Goal: Task Accomplishment & Management: Use online tool/utility

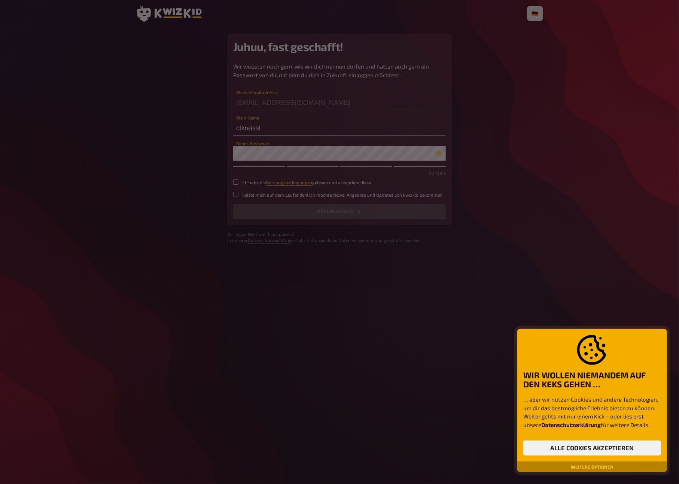
click at [235, 185] on div at bounding box center [339, 242] width 679 height 484
click at [518, 118] on div at bounding box center [339, 242] width 679 height 484
click at [579, 466] on button "Weitere Optionen" at bounding box center [592, 466] width 49 height 4
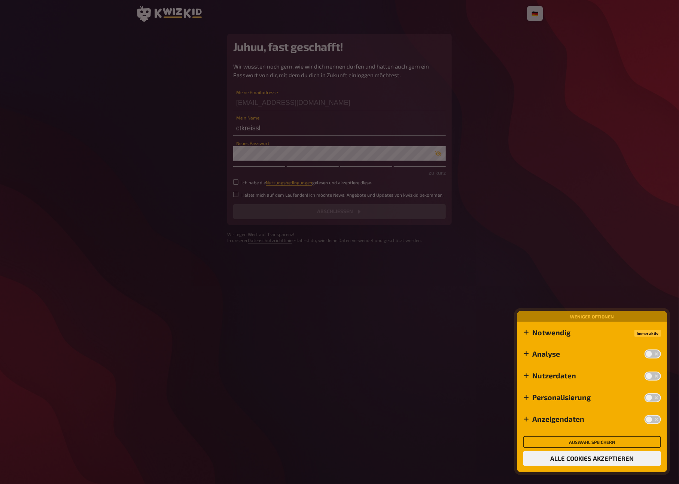
click at [590, 443] on button "Auswahl speichern" at bounding box center [592, 442] width 138 height 12
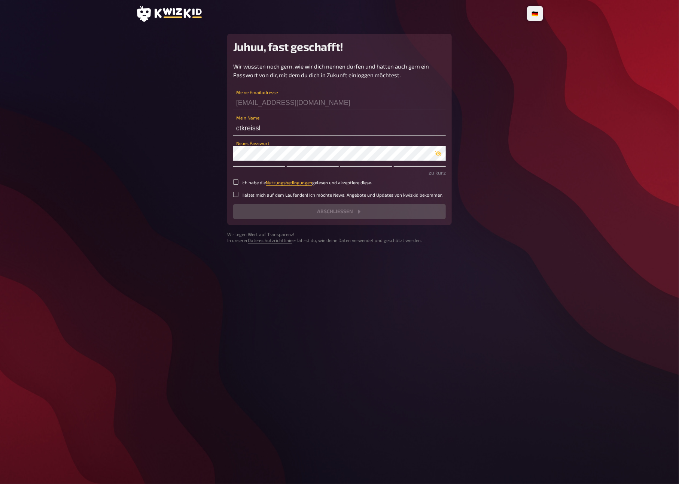
click at [240, 183] on label "Ich habe die Nutzungsbedingungen gelesen und akzeptiere diese." at bounding box center [339, 182] width 213 height 6
click at [238, 183] on input "Ich habe die Nutzungsbedingungen gelesen und akzeptiere diese." at bounding box center [235, 181] width 5 height 5
checkbox input "true"
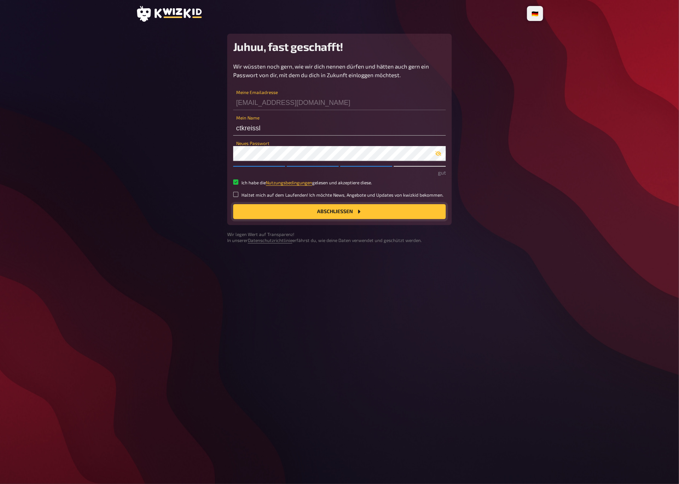
click at [371, 208] on button "Abschließen" at bounding box center [339, 211] width 213 height 15
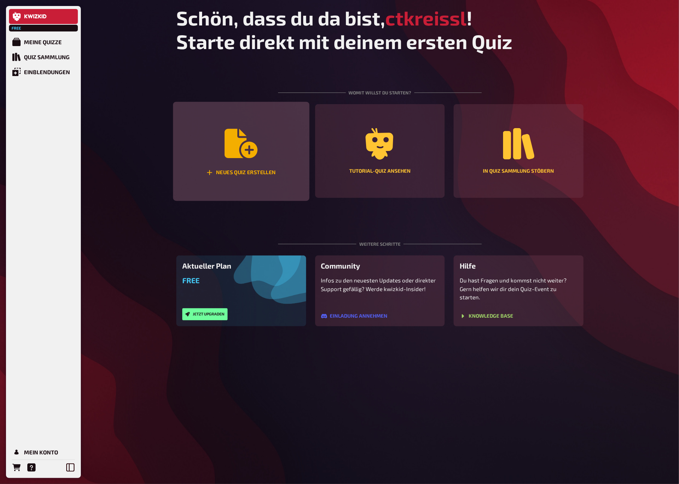
click at [252, 148] on icon "Neues Quiz erstellen" at bounding box center [241, 143] width 33 height 29
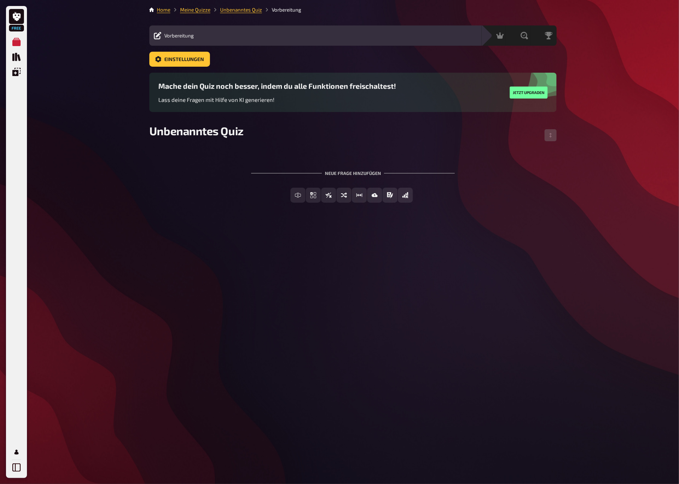
click at [271, 161] on div "Neue Frage hinzufügen" at bounding box center [353, 169] width 204 height 23
click at [187, 130] on span "Unbenanntes Quiz" at bounding box center [196, 130] width 94 height 13
click at [273, 91] on div "Mache dein Quiz noch besser, indem du alle Funktionen freischaltest! Lass deine…" at bounding box center [277, 92] width 238 height 21
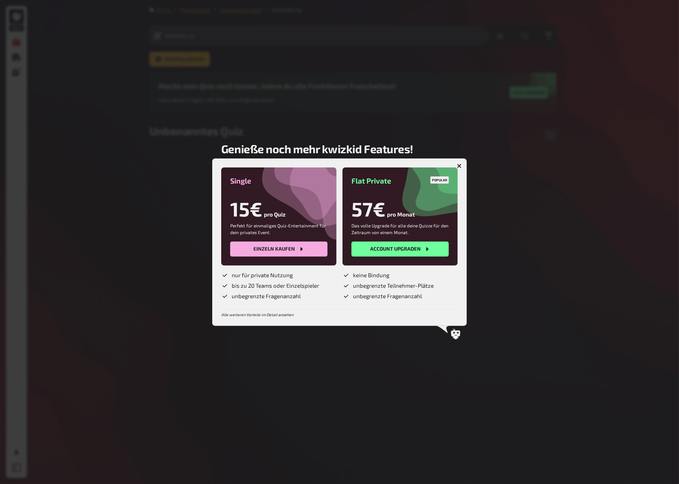
click at [412, 392] on div at bounding box center [339, 242] width 679 height 484
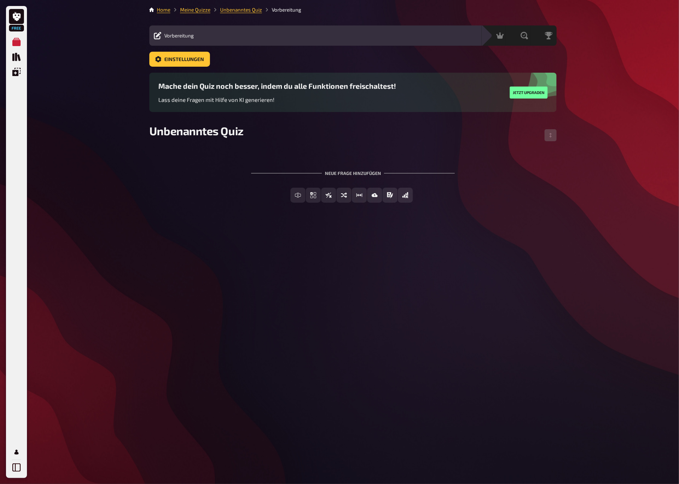
click at [277, 163] on div "Neue Frage hinzufügen" at bounding box center [353, 169] width 204 height 23
click at [157, 128] on span "Unbenanntes Quiz" at bounding box center [196, 130] width 94 height 13
click at [300, 197] on span "Freitext Eingabe" at bounding box center [303, 195] width 46 height 5
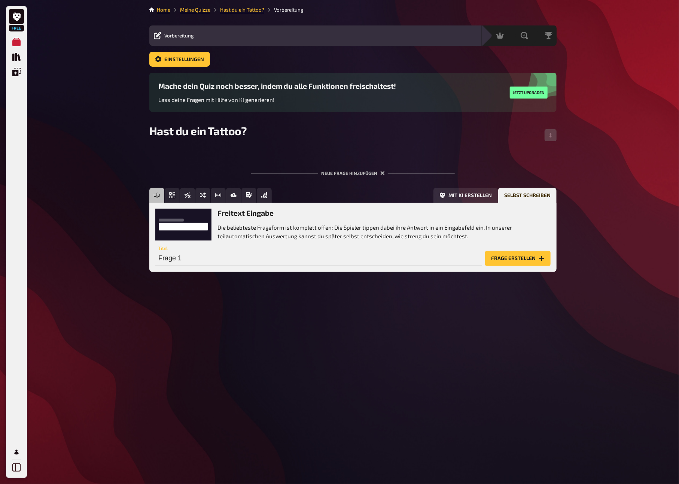
click at [310, 188] on div "Mit KI erstellen Selbst schreiben" at bounding box center [416, 195] width 282 height 15
click at [459, 195] on button "Mit KI erstellen" at bounding box center [466, 195] width 64 height 15
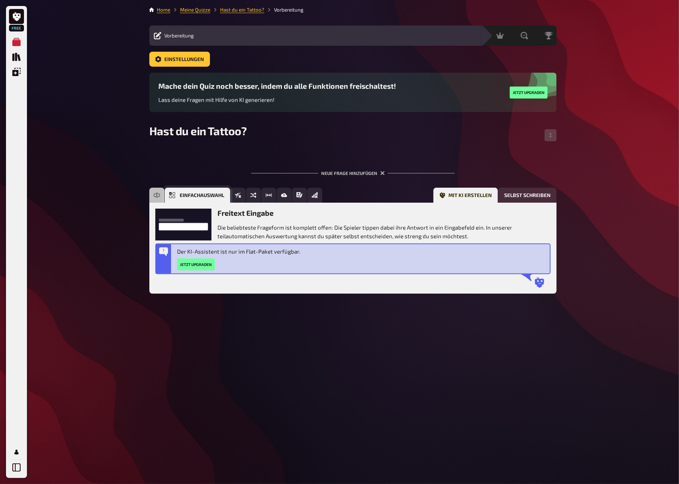
click at [174, 198] on icon "Einfachauswahl" at bounding box center [172, 195] width 6 height 6
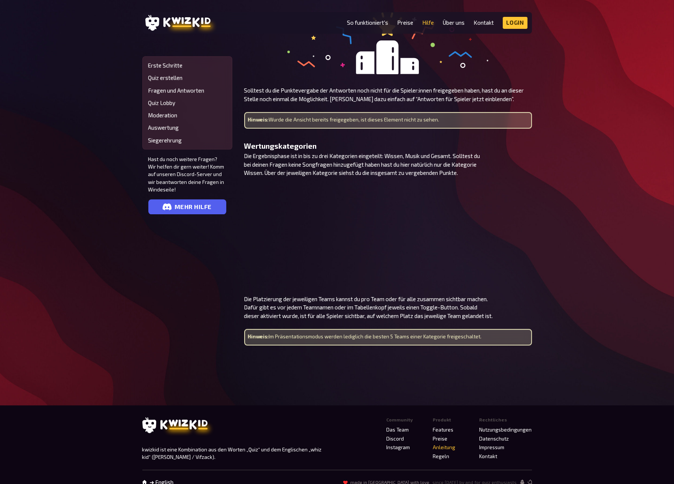
scroll to position [2300, 0]
